Goal: Task Accomplishment & Management: Complete application form

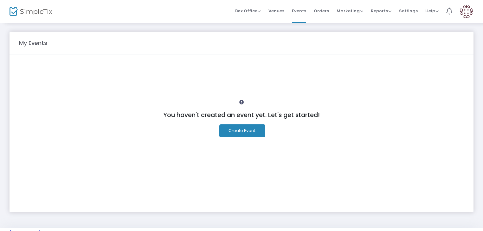
click at [468, 15] on img at bounding box center [466, 11] width 13 height 13
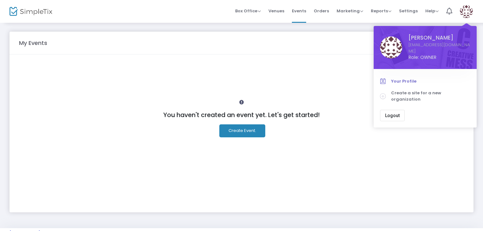
click at [422, 78] on span "Your Profile" at bounding box center [430, 81] width 79 height 6
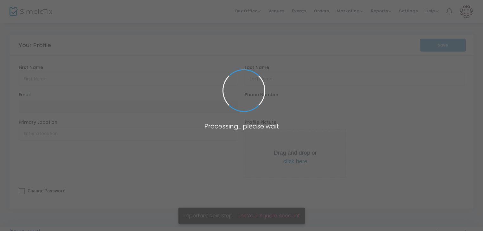
type input "Rabia"
type input "Kaya"
type input "[EMAIL_ADDRESS][DOMAIN_NAME]"
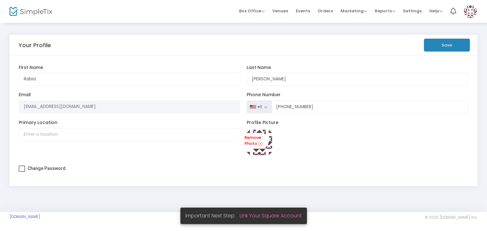
click at [441, 45] on button "Save" at bounding box center [447, 45] width 46 height 13
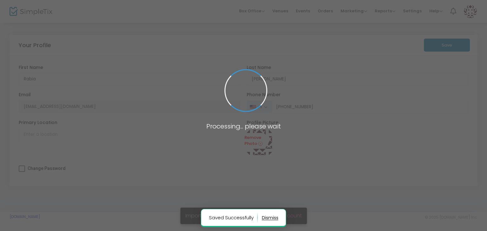
type input "(209) 312-7829"
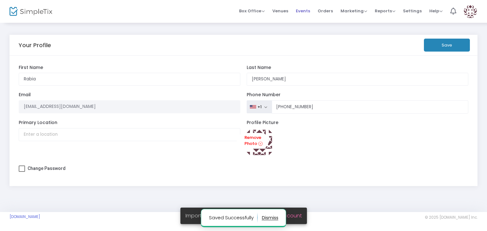
click at [307, 10] on span "Events" at bounding box center [303, 11] width 14 height 16
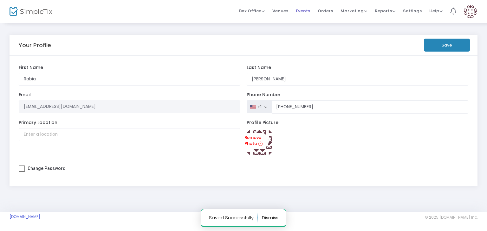
click at [0, 0] on span at bounding box center [0, 0] width 0 height 0
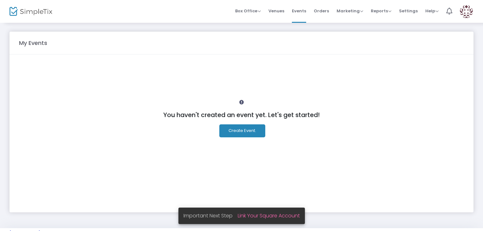
click at [239, 132] on button "Create Event." at bounding box center [242, 131] width 46 height 13
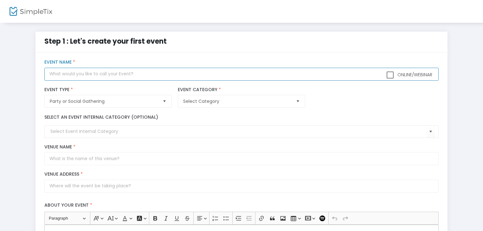
click at [67, 79] on input "text" at bounding box center [241, 74] width 394 height 13
type input "e"
paste input "@[GEOGRAPHIC_DATA] |[GEOGRAPHIC_DATA]"
type input "E-40 LIVE @[GEOGRAPHIC_DATA] |[GEOGRAPHIC_DATA]- [DATE]"
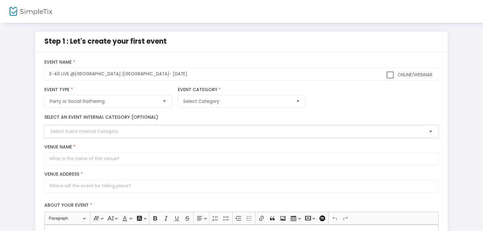
click at [75, 130] on input at bounding box center [238, 131] width 376 height 7
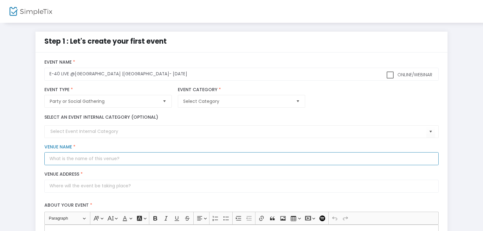
click at [65, 160] on input "Venue Name *" at bounding box center [241, 158] width 394 height 13
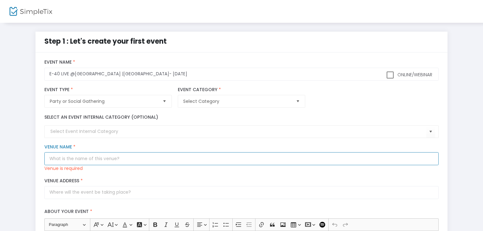
click at [87, 163] on input "Venue Name *" at bounding box center [241, 158] width 394 height 13
paste input "Drais Nightclub"
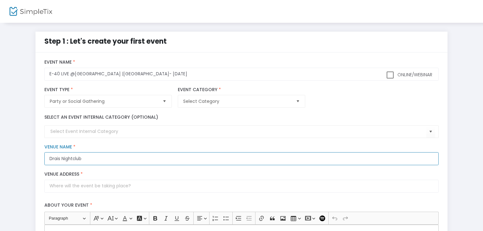
type input "Drais Nightclub"
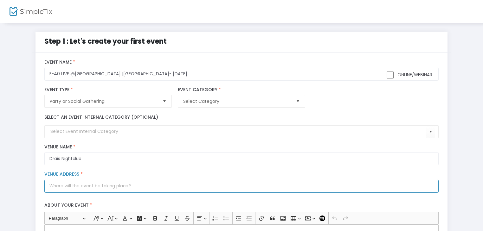
click at [93, 187] on input "Venue Address *" at bounding box center [241, 186] width 394 height 13
paste input "[STREET_ADDRESS][US_STATE]"
type input "[STREET_ADDRESS]"
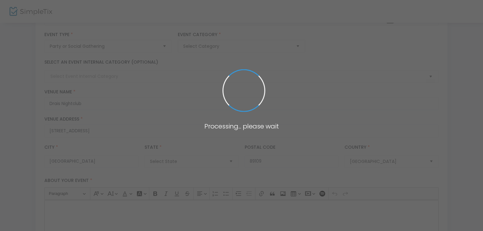
scroll to position [95, 0]
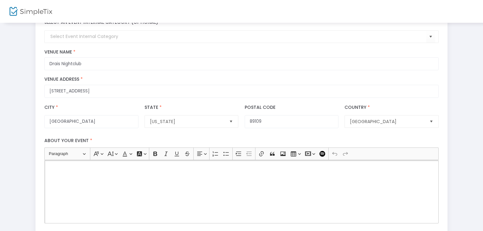
click at [106, 186] on div "Rich Text Editor, main" at bounding box center [241, 191] width 394 height 63
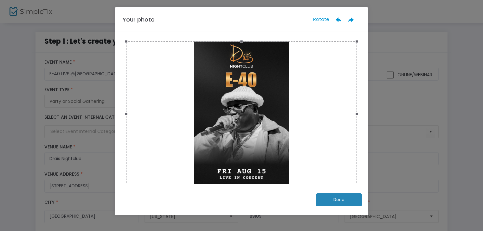
scroll to position [0, 0]
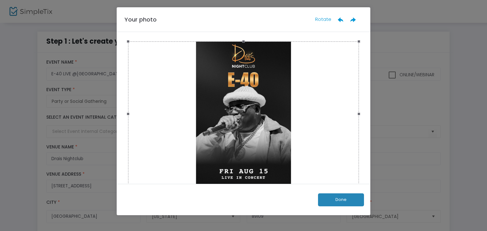
click at [357, 200] on button "Done" at bounding box center [341, 200] width 46 height 13
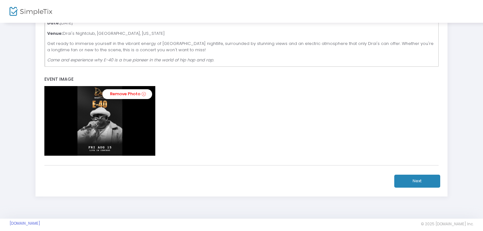
scroll to position [254, 0]
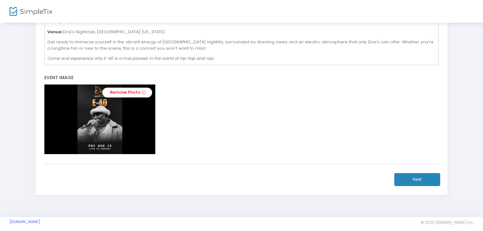
click at [409, 176] on button "Next" at bounding box center [417, 179] width 46 height 13
click at [407, 180] on button "Next" at bounding box center [417, 179] width 46 height 13
click at [421, 179] on button "Next" at bounding box center [417, 179] width 46 height 13
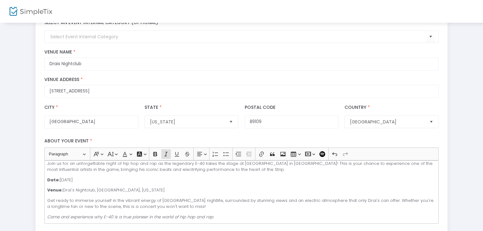
scroll to position [0, 0]
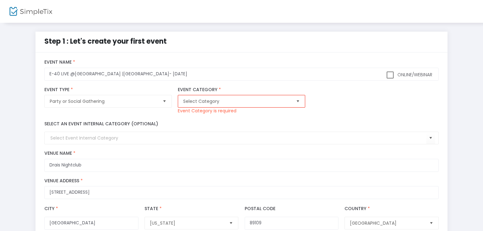
click at [303, 99] on span "Select" at bounding box center [298, 101] width 10 height 10
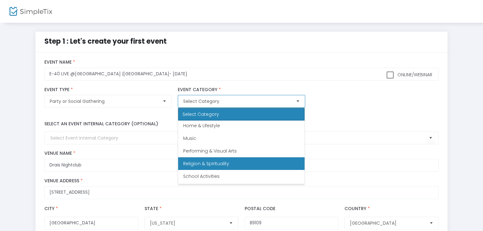
scroll to position [158, 0]
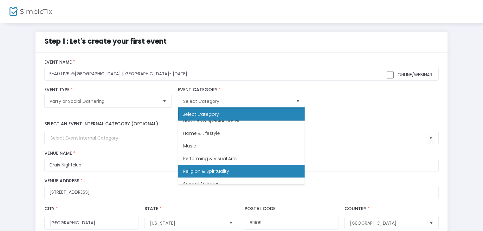
click at [237, 145] on li "Music" at bounding box center [241, 146] width 126 height 13
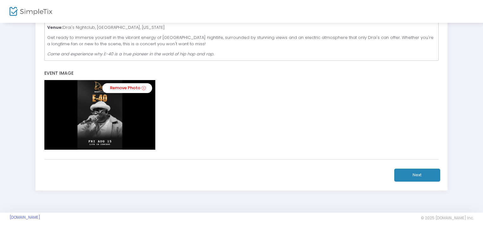
click at [421, 171] on button "Next" at bounding box center [417, 175] width 46 height 13
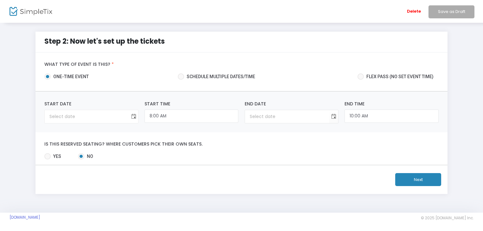
click at [133, 117] on span "Toggle calendar" at bounding box center [133, 117] width 10 height 10
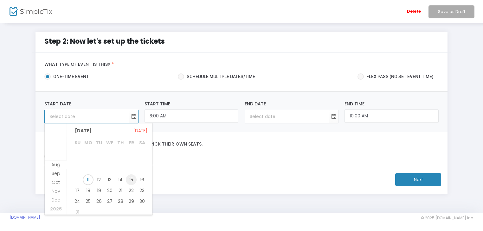
click at [126, 177] on span "15" at bounding box center [131, 180] width 11 height 11
type input "[DATE]"
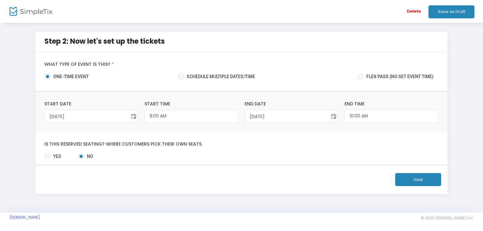
click at [125, 93] on div "[DATE] Start Date Required. 8:00 AM Start Time [DATE] End Date Required. 10:00 …" at bounding box center [241, 112] width 412 height 41
click at [206, 116] on input "8:00 AM" at bounding box center [192, 117] width 94 height 14
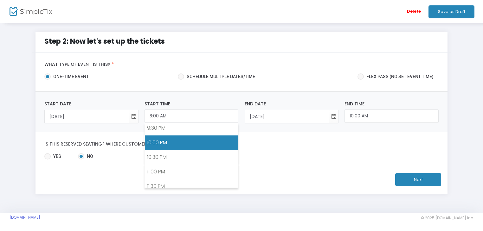
click at [191, 143] on link "10:00 PM" at bounding box center [191, 143] width 93 height 15
type input "10:00 PM"
type input "[DATE]"
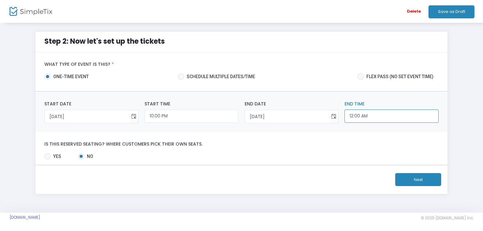
click at [363, 119] on input "12:00 AM" at bounding box center [392, 117] width 94 height 14
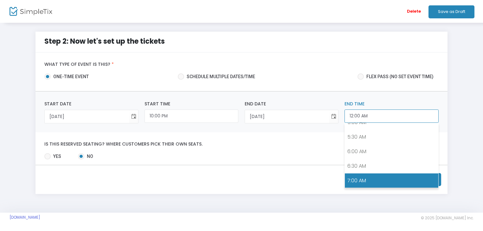
scroll to position [90, 0]
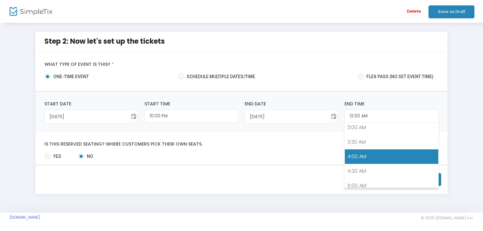
click at [378, 150] on link "4:00 AM" at bounding box center [391, 157] width 93 height 15
type input "4:00 AM"
click at [378, 150] on div "Is this reserved seating? Where customers pick their own seats. Yes No Required." at bounding box center [241, 148] width 412 height 33
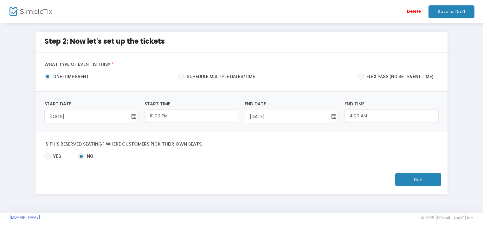
click at [418, 177] on button "Next" at bounding box center [418, 179] width 46 height 13
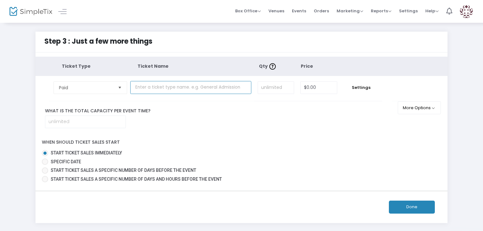
click at [202, 87] on input "text" at bounding box center [190, 87] width 121 height 13
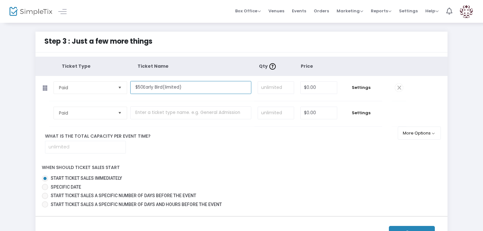
click at [142, 87] on input "$50Early Bird(limited)" at bounding box center [190, 87] width 121 height 13
click at [117, 89] on span "Select" at bounding box center [120, 87] width 10 height 10
type input "$35Early Bird(limited)"
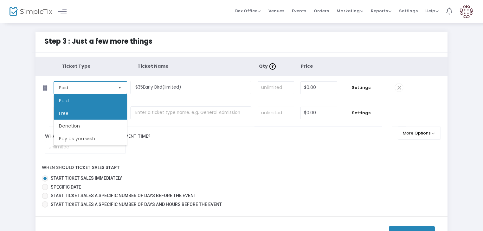
click at [103, 115] on li "Free" at bounding box center [90, 113] width 73 height 13
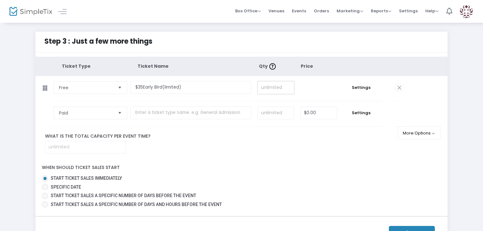
click at [270, 90] on input at bounding box center [276, 88] width 36 height 12
type input "35"
click at [365, 87] on span "Settings" at bounding box center [361, 88] width 35 height 6
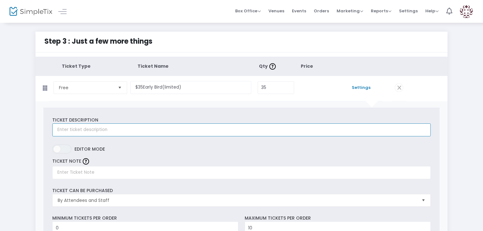
click at [120, 126] on input "text" at bounding box center [241, 130] width 378 height 13
drag, startPoint x: 187, startPoint y: 132, endPoint x: 59, endPoint y: 123, distance: 128.7
click at [59, 124] on input "TEXT "E-40" TO 2093127829TO PURCHASE YOUR TICKETS." at bounding box center [241, 130] width 378 height 13
click at [193, 132] on input "TEXT "E-40" TO 2093127829TO PURCHASE YOUR TICKETS." at bounding box center [241, 130] width 378 height 13
drag, startPoint x: 176, startPoint y: 132, endPoint x: 56, endPoint y: 130, distance: 120.5
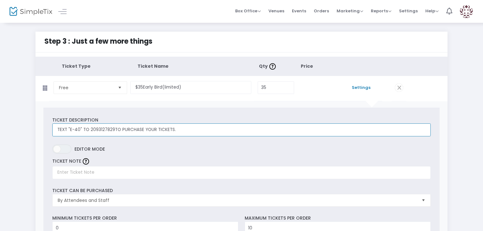
click at [56, 130] on input "TEXT "E-40" TO 2093127829TO PURCHASE YOUR TICKETS." at bounding box center [241, 130] width 378 height 13
type input "TEXT "E-40" TO 2093127829TO PURCHASE YOUR TICKETS."
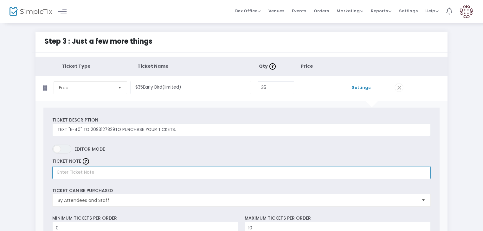
click at [104, 171] on input "text" at bounding box center [241, 172] width 378 height 13
paste input "TEXT "E-40" TO 2093127829TO PURCHASE YOUR TICKETS."
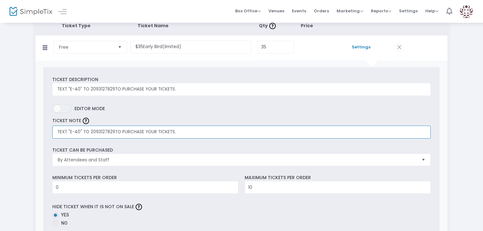
scroll to position [95, 0]
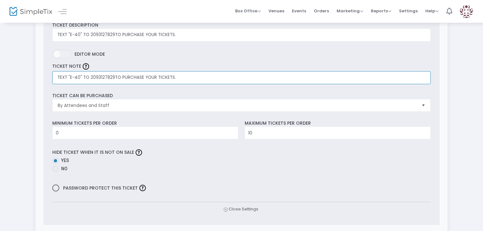
type input "TEXT "E-40" TO 2093127829TO PURCHASE YOUR TICKETS."
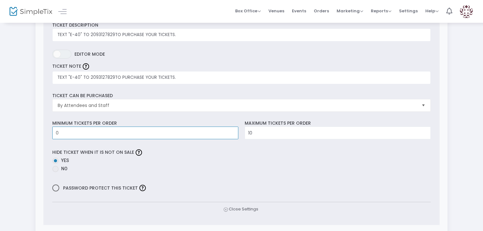
click at [94, 134] on input "0" at bounding box center [145, 133] width 185 height 12
type input "0"
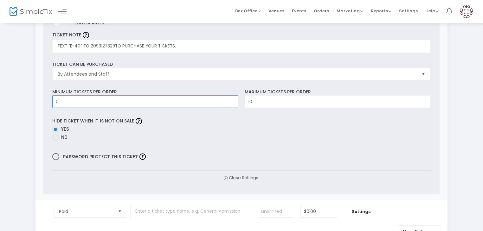
scroll to position [254, 0]
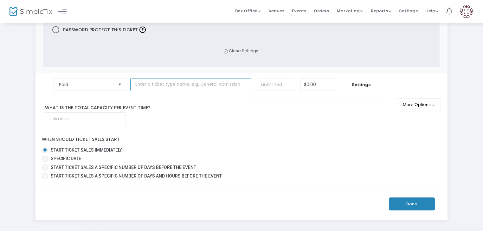
click at [191, 87] on input "text" at bounding box center [190, 84] width 121 height 13
paste input "General Admission"
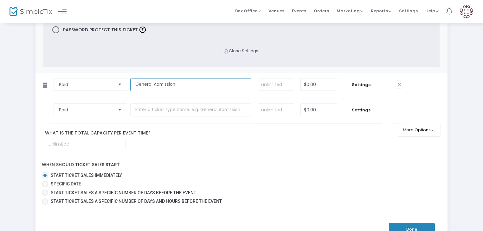
type input "General Admission"
click at [275, 85] on input at bounding box center [276, 85] width 36 height 12
type input "18"
click at [314, 83] on input "0" at bounding box center [319, 85] width 36 height 12
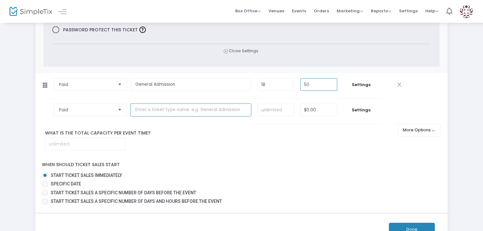
type input "$50.00"
click at [152, 110] on input "text" at bounding box center [190, 110] width 121 height 13
paste input "$350 VIP Admission"
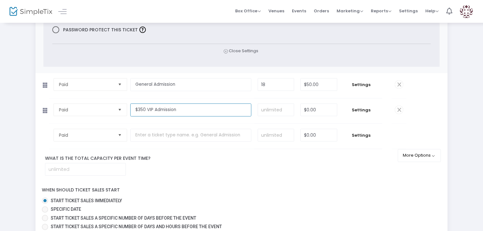
click at [120, 109] on span "Select" at bounding box center [120, 110] width 10 height 10
type input "$350 VIP Admission"
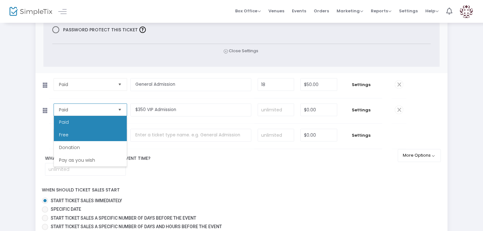
click at [105, 133] on li "Free" at bounding box center [90, 135] width 73 height 13
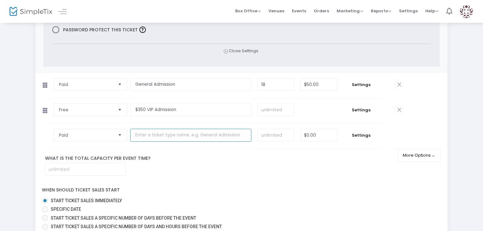
click at [176, 135] on input "text" at bounding box center [190, 135] width 121 height 13
click at [283, 111] on input at bounding box center [276, 110] width 36 height 12
drag, startPoint x: 283, startPoint y: 111, endPoint x: 287, endPoint y: 110, distance: 3.9
click at [283, 111] on input at bounding box center [276, 110] width 36 height 12
type input "20"
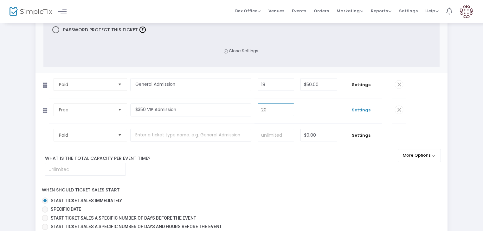
click at [354, 108] on span "Settings" at bounding box center [361, 110] width 35 height 6
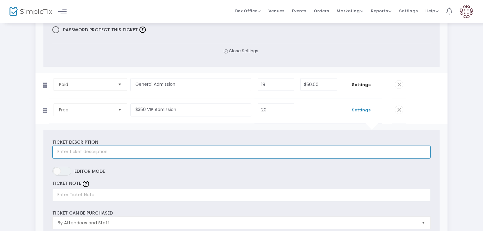
click at [146, 155] on input "text" at bounding box center [241, 152] width 378 height 13
paste input "For Sections call/text"
drag, startPoint x: 132, startPoint y: 151, endPoint x: 55, endPoint y: 151, distance: 77.0
click at [55, 151] on input "For Sections call/text [PHONE_NUMBER]" at bounding box center [241, 152] width 378 height 13
type input "For Sections call/text [PHONE_NUMBER]"
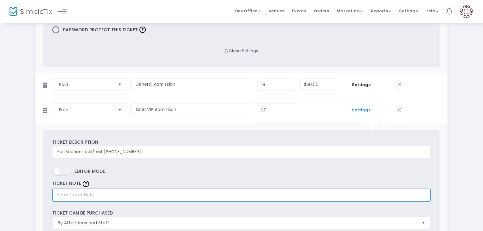
click at [138, 198] on input "text" at bounding box center [241, 195] width 378 height 13
paste input "For Sections call/text [PHONE_NUMBER]"
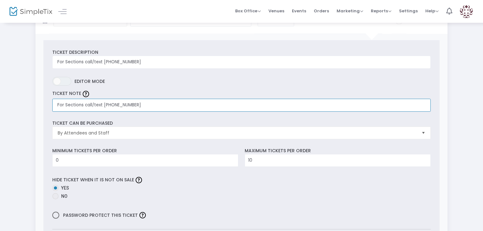
scroll to position [349, 0]
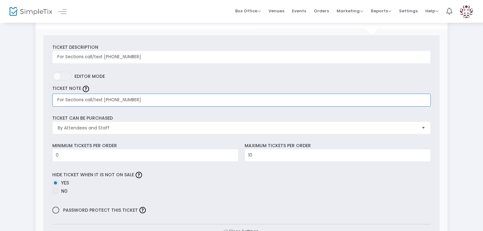
type input "For Sections call/text [PHONE_NUMBER]"
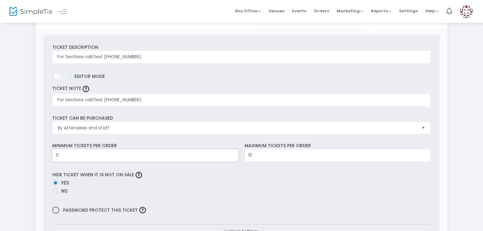
click at [136, 158] on input "0" at bounding box center [145, 156] width 185 height 12
type input "1"
click at [21, 164] on div "Step 3 : Just a few more things Ticket Type Ticket Name Qty Price Free Required…" at bounding box center [242, 42] width 464 height 718
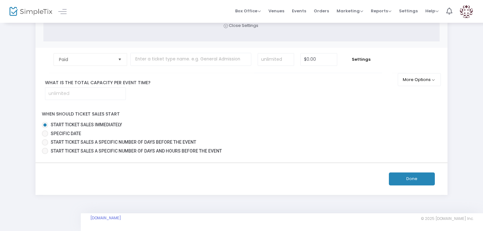
click at [419, 177] on button "Done" at bounding box center [412, 179] width 46 height 13
click at [0, 0] on span at bounding box center [0, 0] width 0 height 0
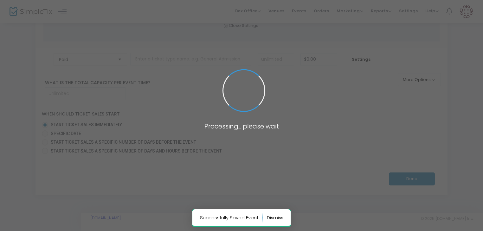
scroll to position [127, 0]
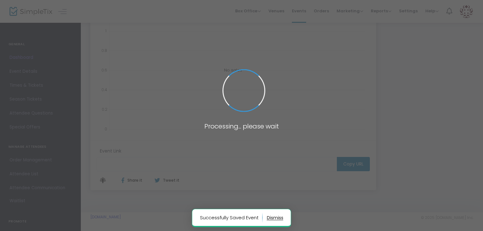
type input "[URL][DOMAIN_NAME]"
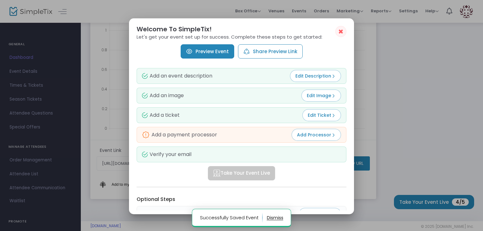
scroll to position [0, 0]
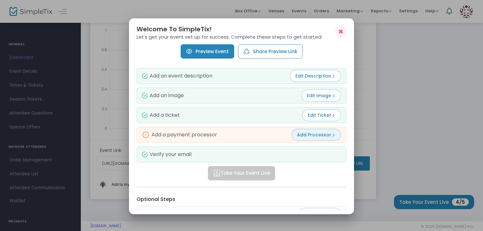
click at [321, 139] on button "Add Processor" at bounding box center [316, 135] width 49 height 12
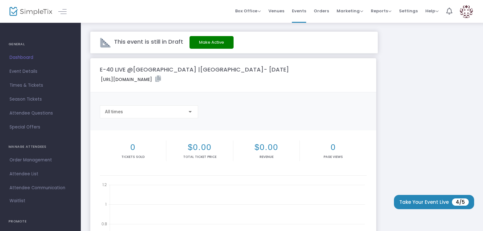
scroll to position [174, 0]
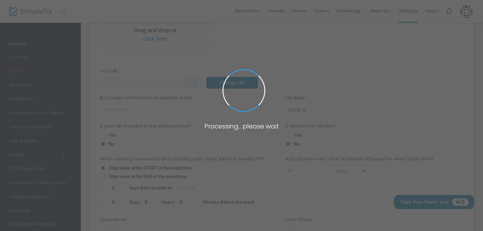
type input "[URL]"
radio input "false"
radio input "true"
type input "DRAI'S NIGHTLIFE"
type input "2093127829"
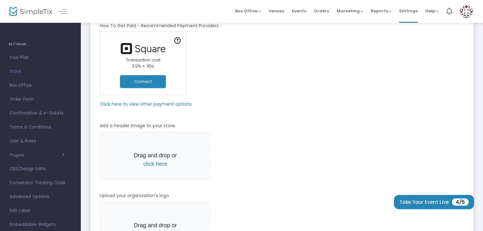
scroll to position [63, 0]
click at [133, 103] on m-panel-subtitle "Click here to view other payment options" at bounding box center [146, 103] width 92 height 7
